Goal: Task Accomplishment & Management: Complete application form

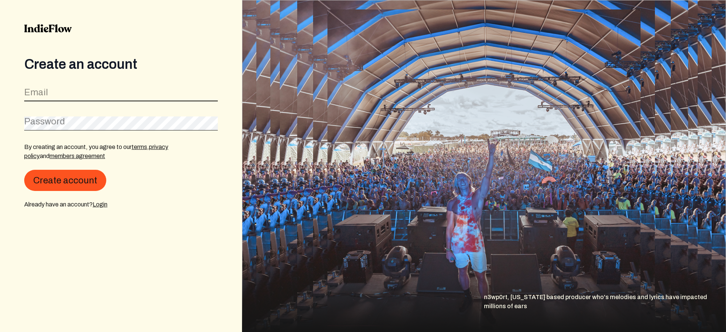
click at [36, 100] on input "email" at bounding box center [121, 94] width 194 height 14
type input "t"
type input "[EMAIL_ADDRESS][DOMAIN_NAME]"
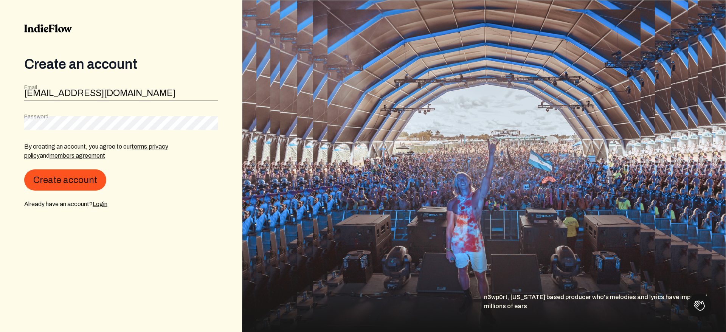
click at [27, 114] on div "Password" at bounding box center [121, 121] width 194 height 17
click at [24, 170] on button "Create account" at bounding box center [65, 180] width 82 height 21
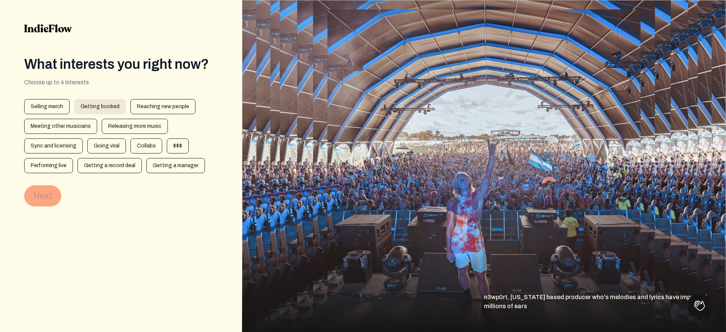
click at [104, 113] on div "Getting booked" at bounding box center [100, 106] width 52 height 15
click at [42, 100] on div "Selling merch" at bounding box center [46, 106] width 45 height 15
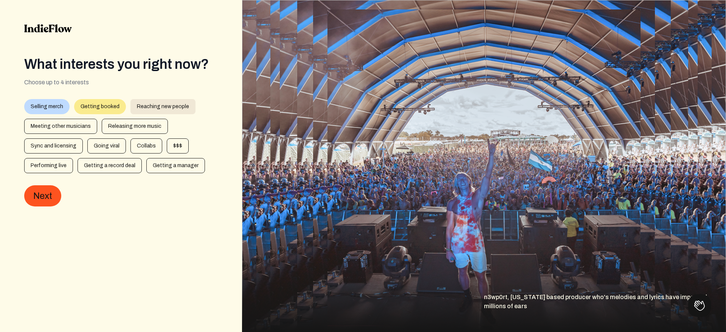
click at [134, 108] on div "Reaching new people" at bounding box center [162, 106] width 65 height 15
click at [74, 116] on div "Selling merch Getting booked Reaching new people Meeting other musicians Releas…" at bounding box center [121, 136] width 194 height 74
click at [78, 123] on div "Meeting other musicians" at bounding box center [60, 126] width 73 height 15
click at [84, 123] on div "Meeting other musicians" at bounding box center [60, 126] width 73 height 15
click at [109, 130] on div "Releasing more music" at bounding box center [135, 126] width 66 height 15
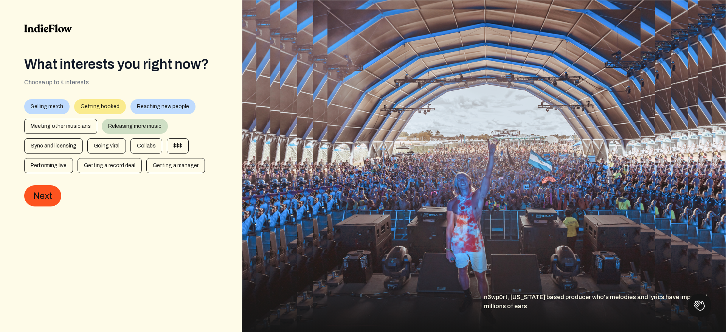
click at [84, 141] on div "Selling merch Getting booked Reaching new people Meeting other musicians Releas…" at bounding box center [121, 136] width 194 height 74
click at [82, 141] on div "Selling merch Getting booked Reaching new people Meeting other musicians Releas…" at bounding box center [121, 136] width 194 height 74
click at [75, 147] on div "Sync and licensing" at bounding box center [53, 145] width 59 height 15
click at [112, 126] on div "Releasing more music" at bounding box center [135, 126] width 66 height 15
click at [70, 147] on div "Sync and licensing" at bounding box center [53, 145] width 59 height 15
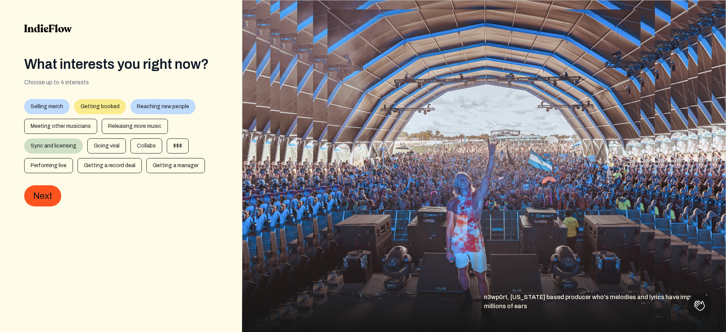
click at [140, 107] on div "Reaching new people" at bounding box center [162, 106] width 65 height 15
drag, startPoint x: 107, startPoint y: 150, endPoint x: 56, endPoint y: 166, distance: 53.8
click at [56, 166] on div "Selling merch Getting booked Reaching new people Meeting other musicians Releas…" at bounding box center [121, 136] width 194 height 74
click at [62, 167] on div "Performing live" at bounding box center [48, 165] width 49 height 15
click at [106, 161] on div "Getting a record deal" at bounding box center [110, 165] width 64 height 15
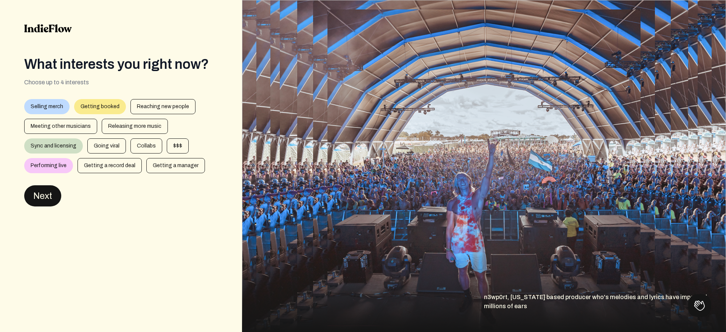
click at [54, 194] on button "Next" at bounding box center [42, 195] width 37 height 21
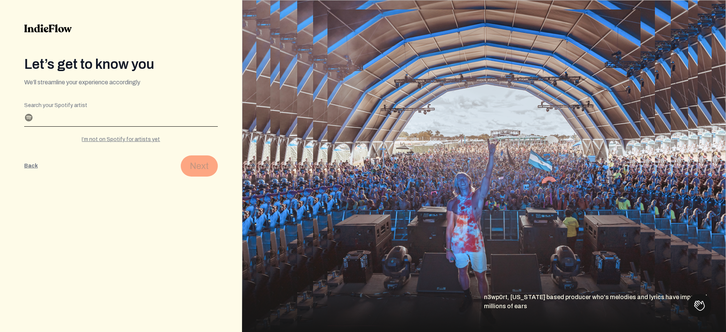
click at [132, 120] on input "Search your Spotify artist" at bounding box center [121, 120] width 194 height 12
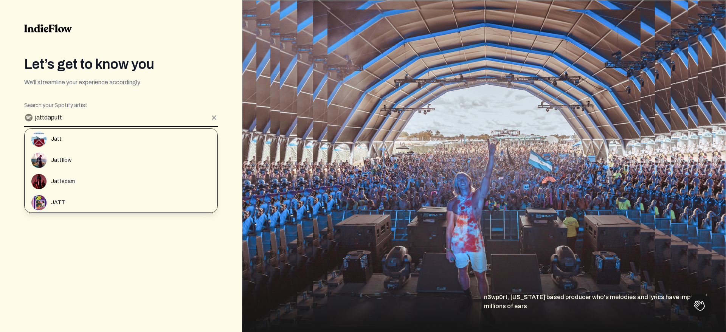
type input "jattdaputt"
click at [24, 155] on button "Back" at bounding box center [31, 165] width 14 height 21
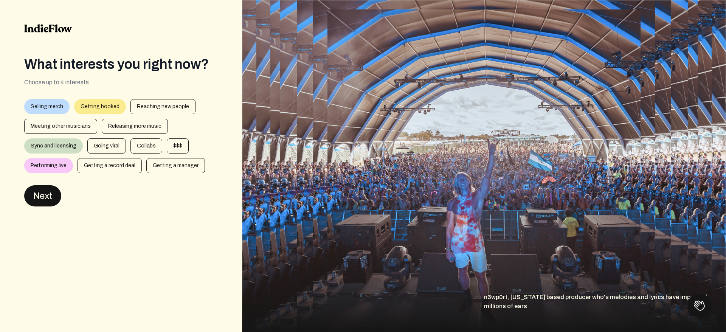
click at [52, 198] on button "Next" at bounding box center [42, 195] width 37 height 21
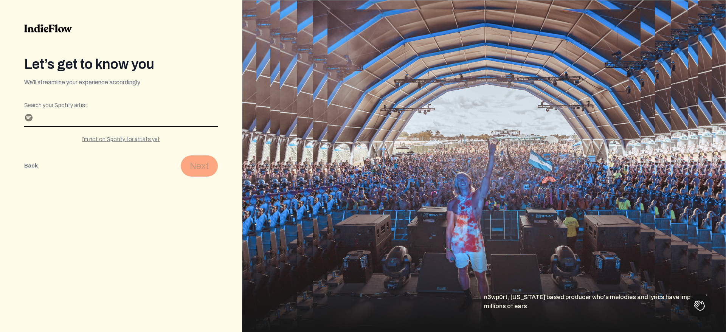
click at [116, 120] on input "Search your Spotify artist" at bounding box center [121, 120] width 194 height 12
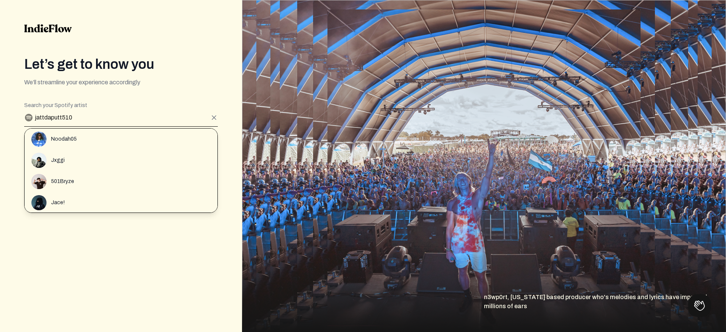
drag, startPoint x: 84, startPoint y: 116, endPoint x: 10, endPoint y: 105, distance: 74.6
click at [10, 105] on div "Let’s get to know you We’ll streamline your experience accordingly Editable cre…" at bounding box center [121, 166] width 242 height 332
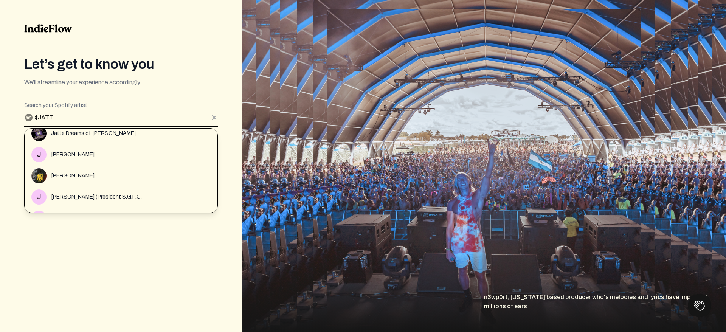
scroll to position [975, 0]
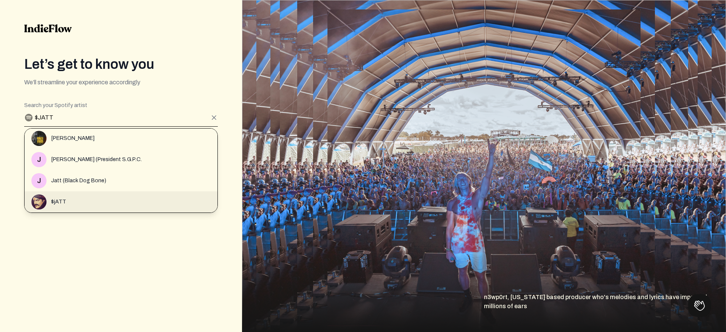
type input "$JATT"
click at [58, 203] on span "$jATT" at bounding box center [58, 202] width 15 height 8
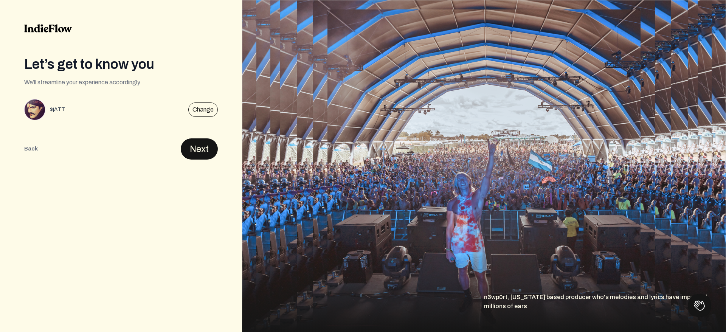
click at [188, 159] on button "Next" at bounding box center [199, 148] width 37 height 21
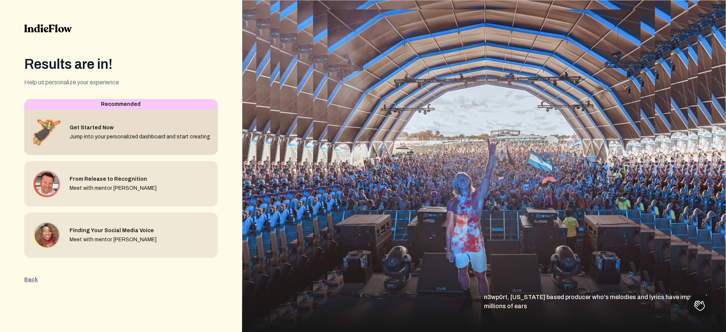
click at [185, 149] on div "Get Started Now Jump into your personalized dashboard and start creating" at bounding box center [121, 132] width 194 height 45
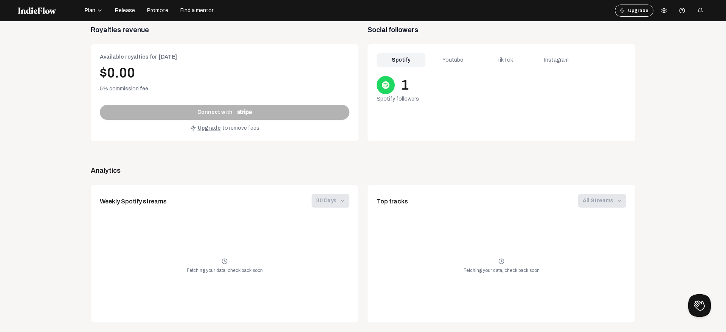
scroll to position [292, 0]
click at [289, 159] on div "AI Image Generator Goal planner Analytics AI Pitch Generator EPK creator Schedu…" at bounding box center [363, 131] width 545 height 747
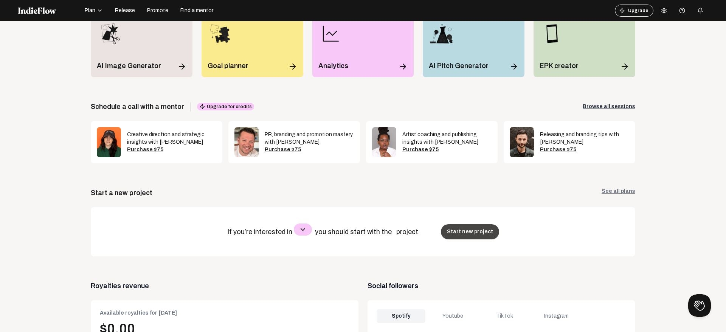
scroll to position [34, 0]
click at [465, 237] on button "Start new project" at bounding box center [470, 232] width 58 height 15
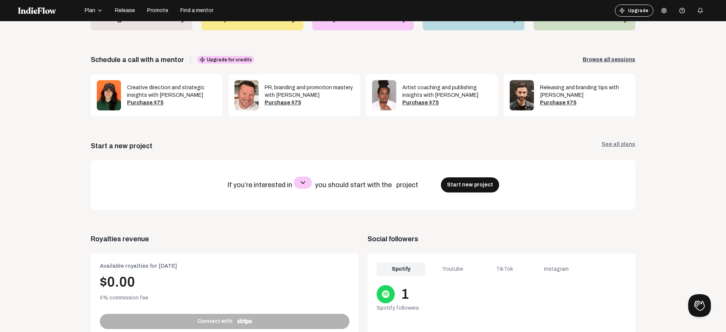
scroll to position [81, 0]
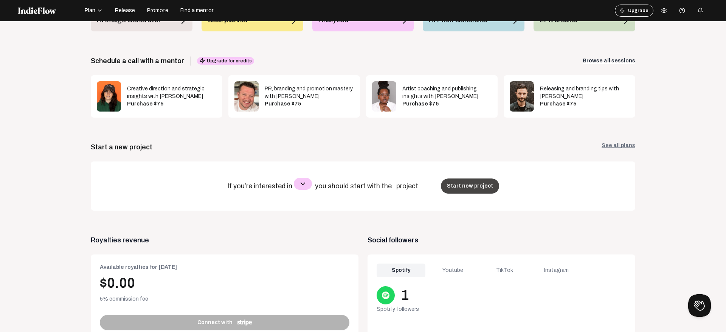
click at [468, 186] on button "Start new project" at bounding box center [470, 185] width 58 height 15
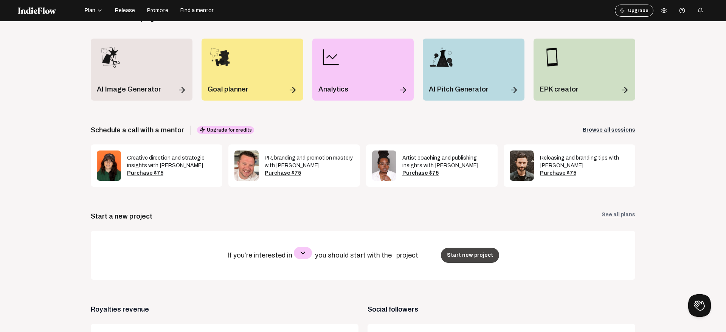
scroll to position [0, 0]
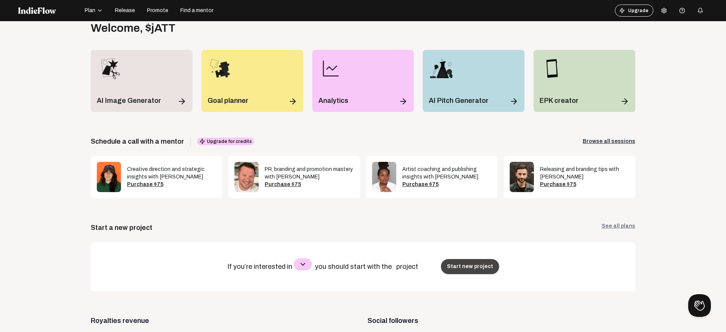
click at [470, 271] on button "Start new project" at bounding box center [470, 266] width 58 height 15
click at [294, 267] on span "If you’re interested in" at bounding box center [260, 267] width 67 height 8
click at [302, 267] on icon "button" at bounding box center [302, 264] width 9 height 9
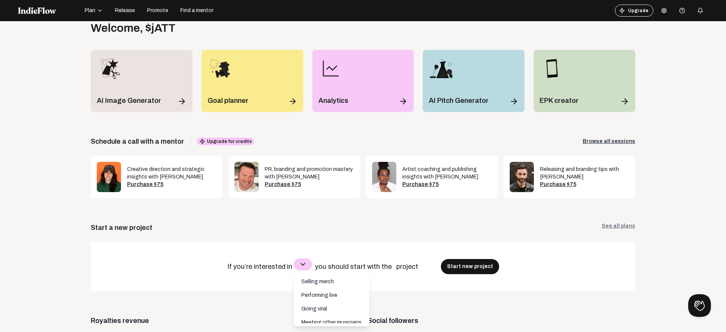
click at [313, 272] on div "Selling merch Performing live Going viral Meeting other musicians Releasing mor…" at bounding box center [332, 299] width 76 height 54
click at [318, 230] on div "Start a new project See all plans" at bounding box center [363, 227] width 545 height 11
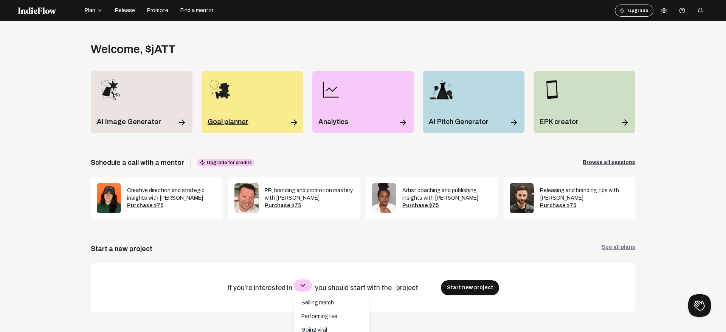
click at [227, 127] on div "Goal planner" at bounding box center [253, 102] width 102 height 62
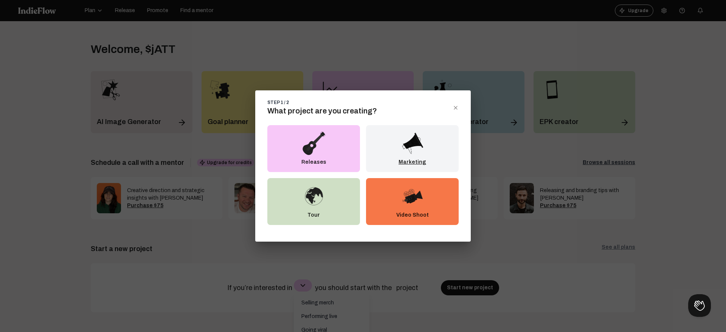
click at [385, 150] on div "Marketing" at bounding box center [412, 148] width 93 height 47
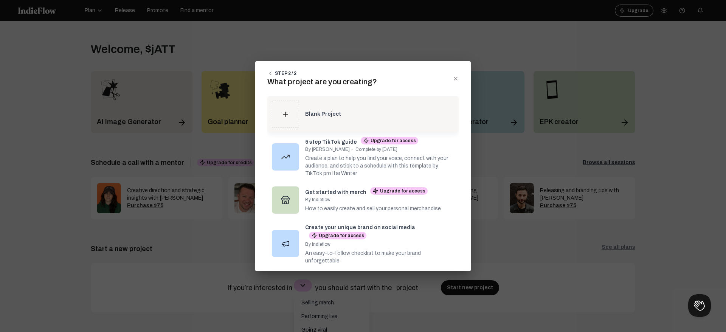
click at [371, 114] on div "Blank Project" at bounding box center [379, 114] width 149 height 8
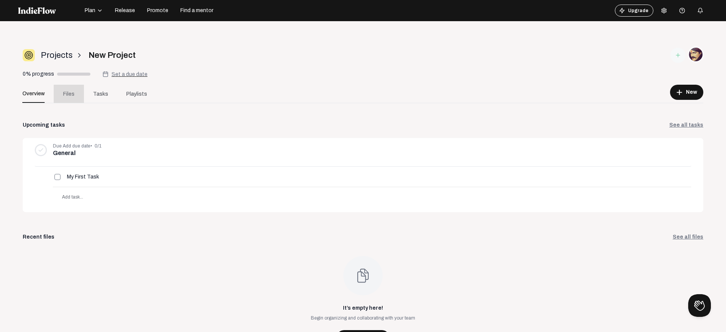
click at [67, 97] on span "Files" at bounding box center [68, 94] width 11 height 8
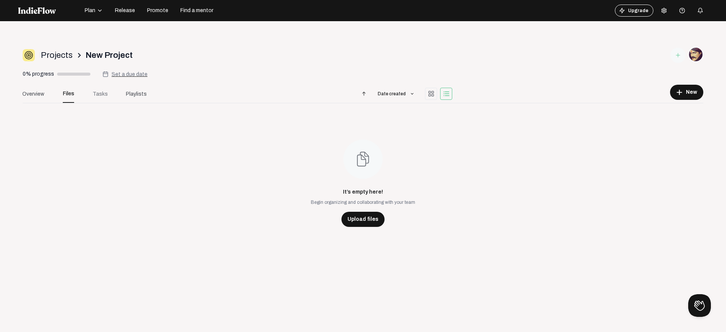
click at [91, 99] on link "Tasks" at bounding box center [100, 94] width 33 height 18
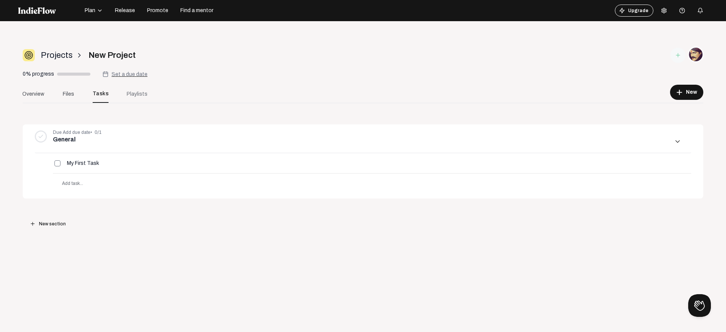
click at [127, 101] on link "Playlists" at bounding box center [137, 94] width 39 height 18
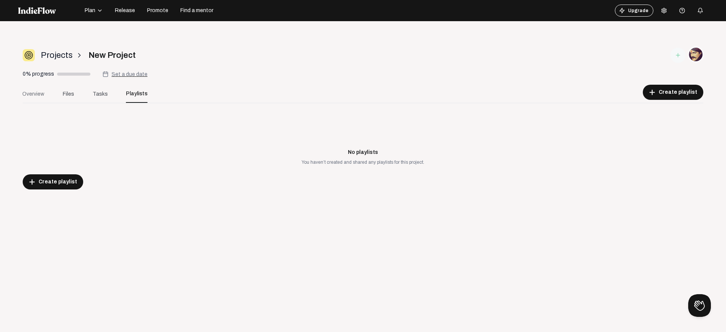
click at [48, 92] on link "Overview" at bounding box center [33, 94] width 40 height 18
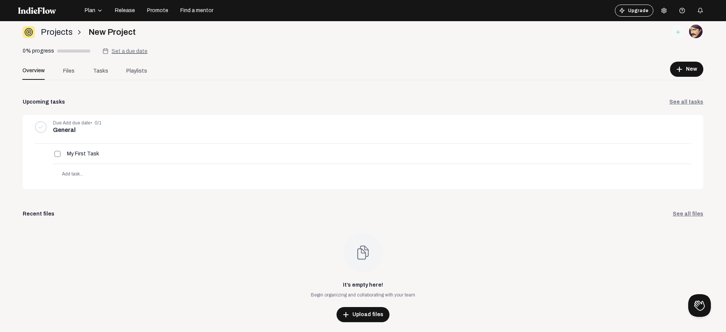
scroll to position [2, 0]
click at [18, 50] on div "Projects arrow_forward_ios New Project 0% progress Set a due date Overview File…" at bounding box center [363, 175] width 690 height 311
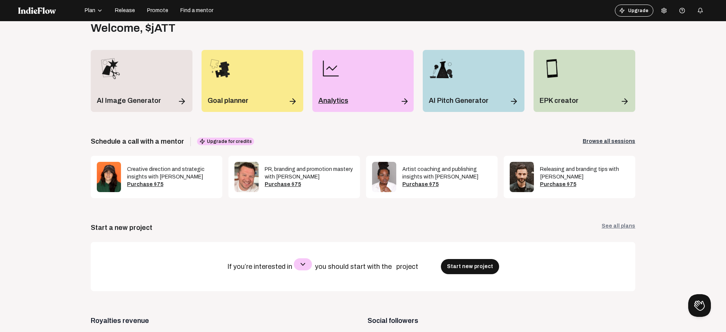
click at [352, 95] on div "Analytics" at bounding box center [363, 100] width 90 height 11
click at [557, 101] on p "EPK creator" at bounding box center [559, 100] width 39 height 11
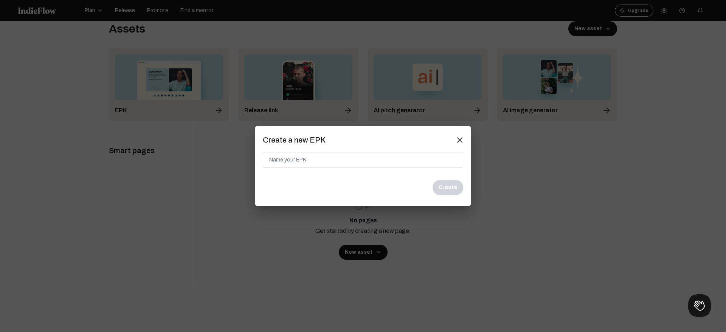
click at [463, 139] on mat-icon "close" at bounding box center [459, 140] width 7 height 7
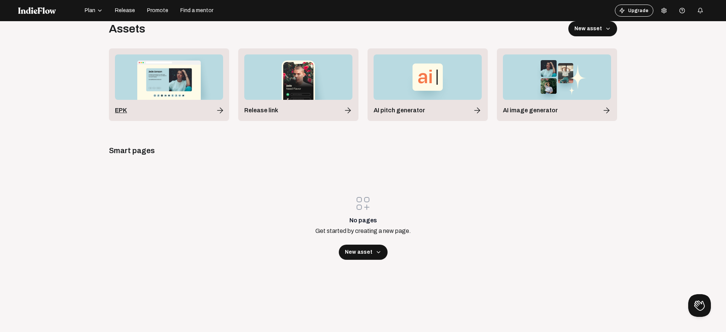
click at [222, 109] on icon at bounding box center [220, 110] width 9 height 9
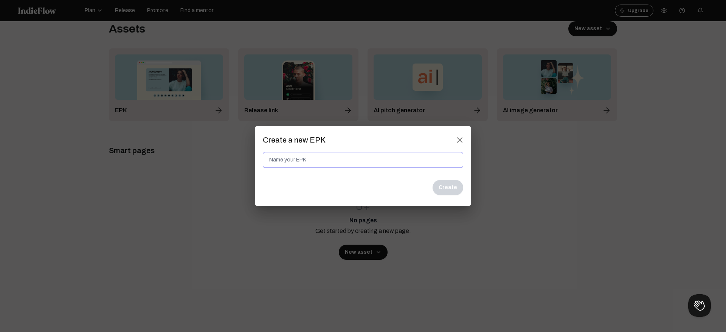
click at [292, 159] on input at bounding box center [363, 160] width 200 height 16
type input "test"
click at [442, 186] on button "Create" at bounding box center [448, 187] width 31 height 15
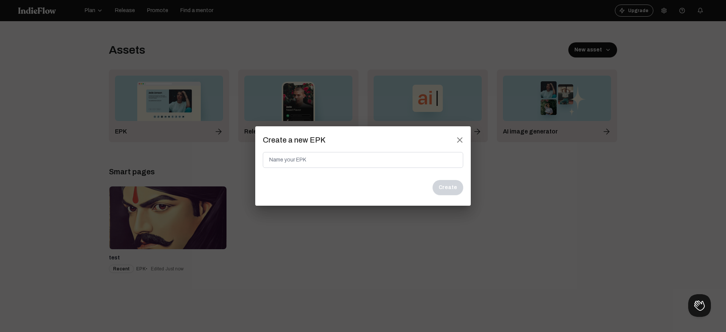
click at [102, 88] on div at bounding box center [363, 166] width 726 height 332
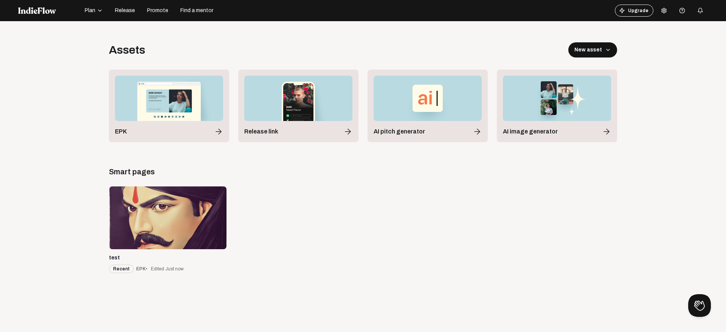
click at [93, 9] on span "Plan" at bounding box center [90, 11] width 11 height 8
click at [171, 46] on div "Assets New asset" at bounding box center [363, 49] width 508 height 15
click at [99, 12] on icon "button" at bounding box center [100, 11] width 6 height 6
